Goal: Task Accomplishment & Management: Complete application form

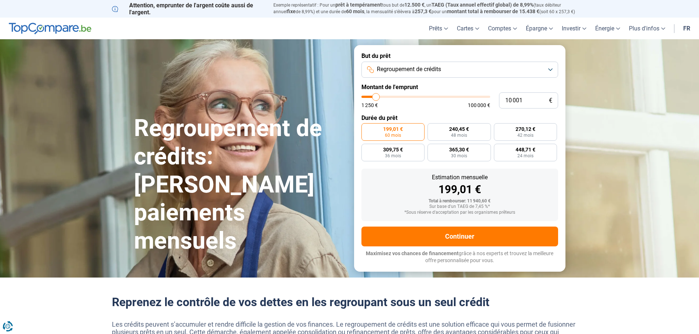
click at [447, 71] on button "Regroupement de crédits" at bounding box center [459, 70] width 197 height 16
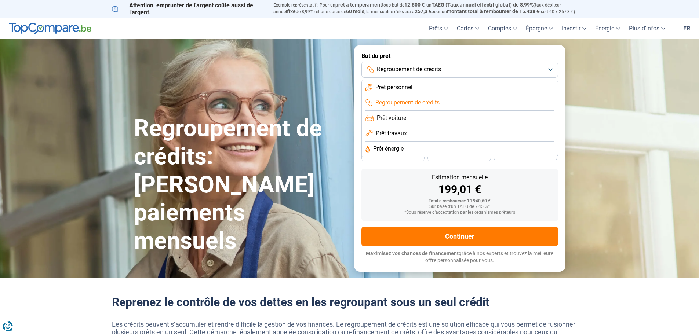
click at [552, 68] on button "Regroupement de crédits" at bounding box center [459, 70] width 197 height 16
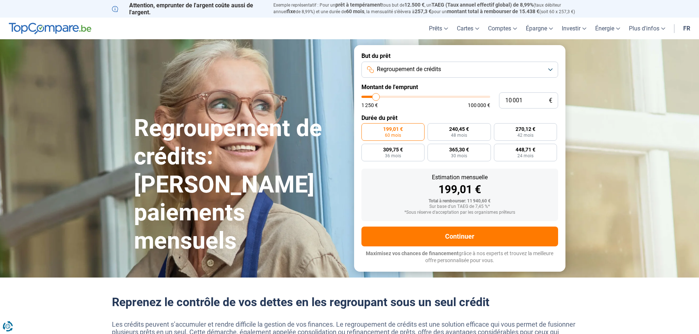
click at [552, 68] on button "Regroupement de crédits" at bounding box center [459, 70] width 197 height 16
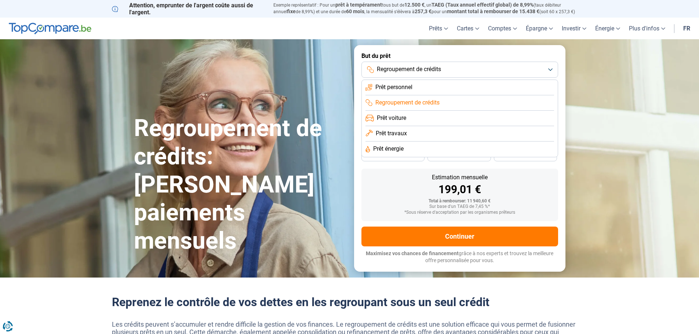
click at [447, 105] on li "Regroupement de crédits" at bounding box center [459, 102] width 188 height 15
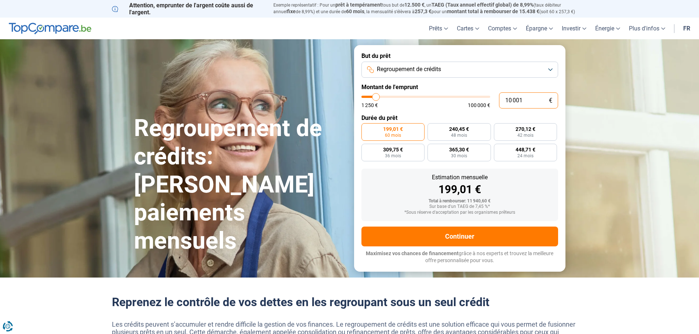
click at [531, 101] on input "10 001" at bounding box center [528, 100] width 59 height 16
type input "1 000"
type input "1250"
type input "100"
type input "1250"
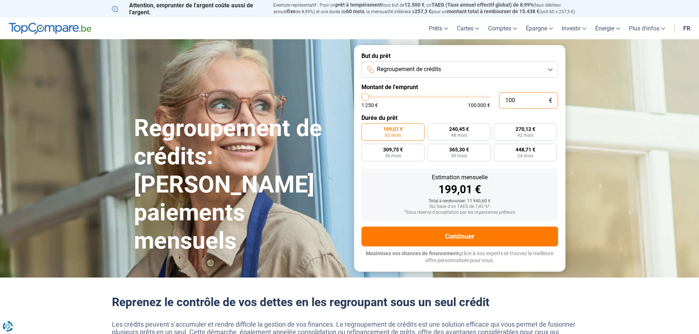
type input "10"
type input "1250"
type input "1"
type input "1250"
type input "0"
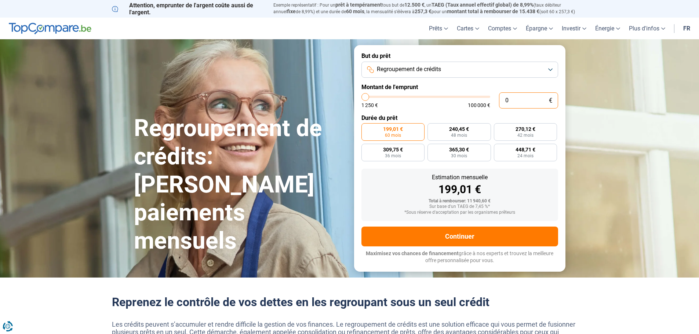
type input "1250"
type input "2"
type input "1250"
type input "20"
type input "1250"
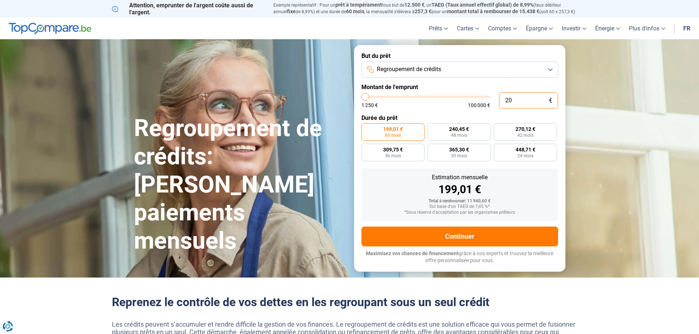
type input "200"
type input "1250"
type input "2 000"
type input "2000"
type input "20 000"
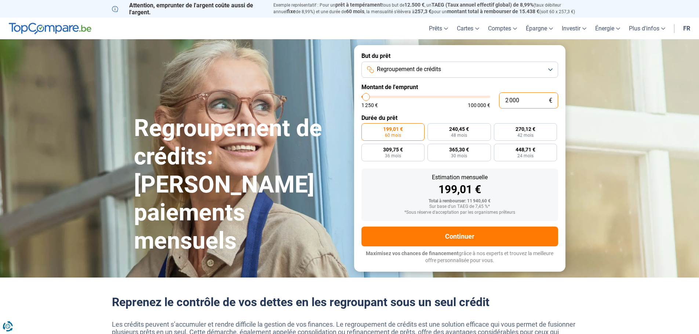
type input "20000"
type input "200 000"
type input "100000"
type input "100 000"
type input "100000"
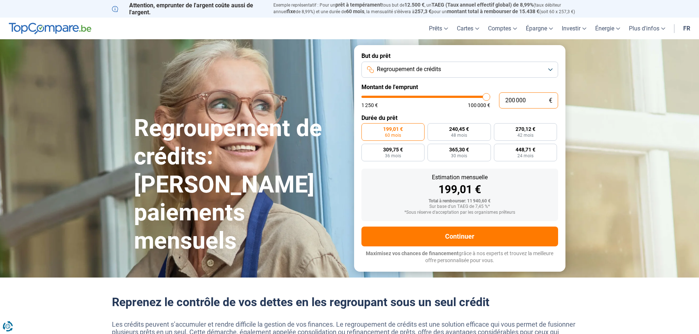
radio input "false"
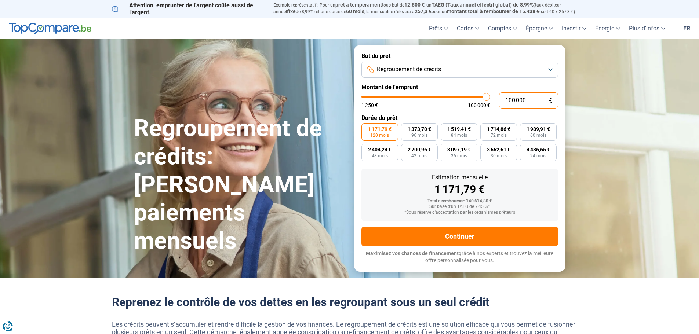
type input "10 000"
type input "10000"
type input "1 000"
type input "1250"
type input "100"
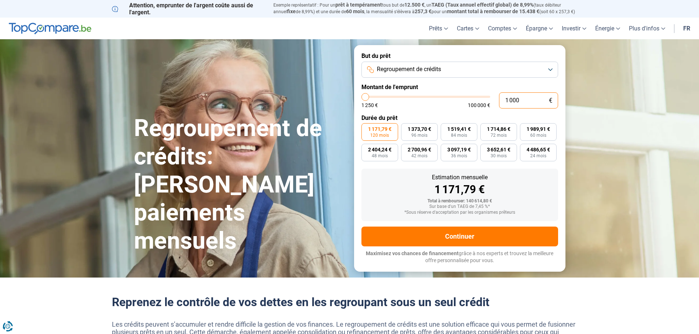
type input "1250"
type input "10"
type input "1250"
type input "1"
type input "1250"
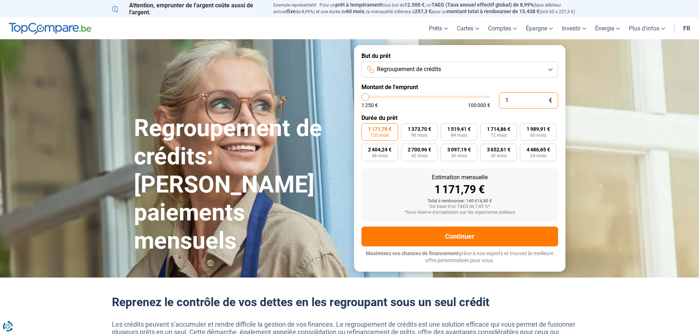
type input "0"
type input "1250"
type input "9"
type input "1250"
type input "90"
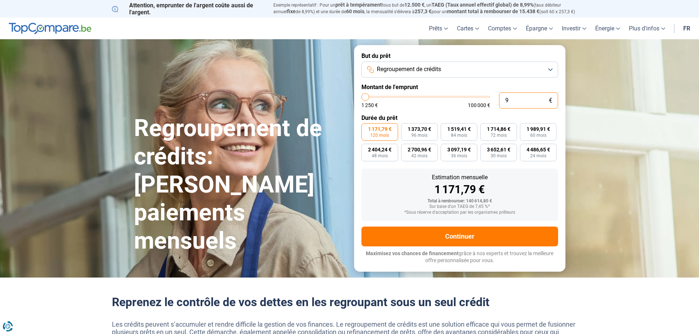
type input "1250"
type input "900"
type input "1250"
type input "9 000"
type input "9000"
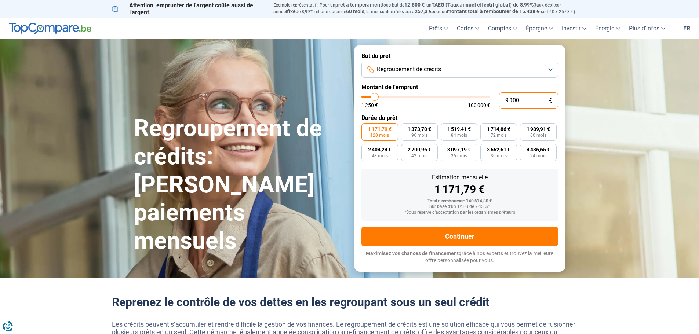
type input "90 000"
type input "90000"
type input "90 000"
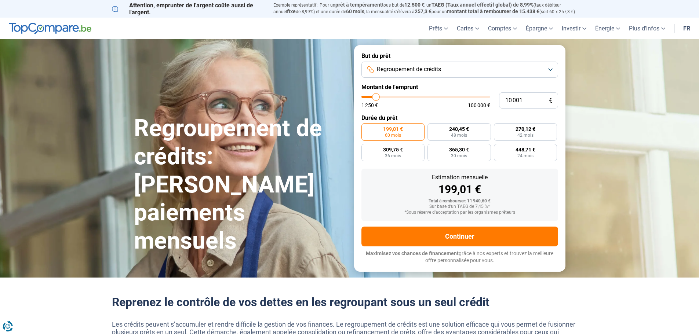
click at [548, 70] on button "Regroupement de crédits" at bounding box center [459, 70] width 197 height 16
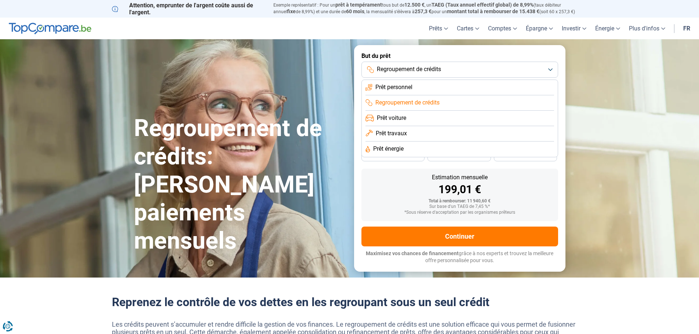
click at [431, 103] on span "Regroupement de crédits" at bounding box center [407, 103] width 64 height 8
